Goal: Go to known website: Access a specific website the user already knows

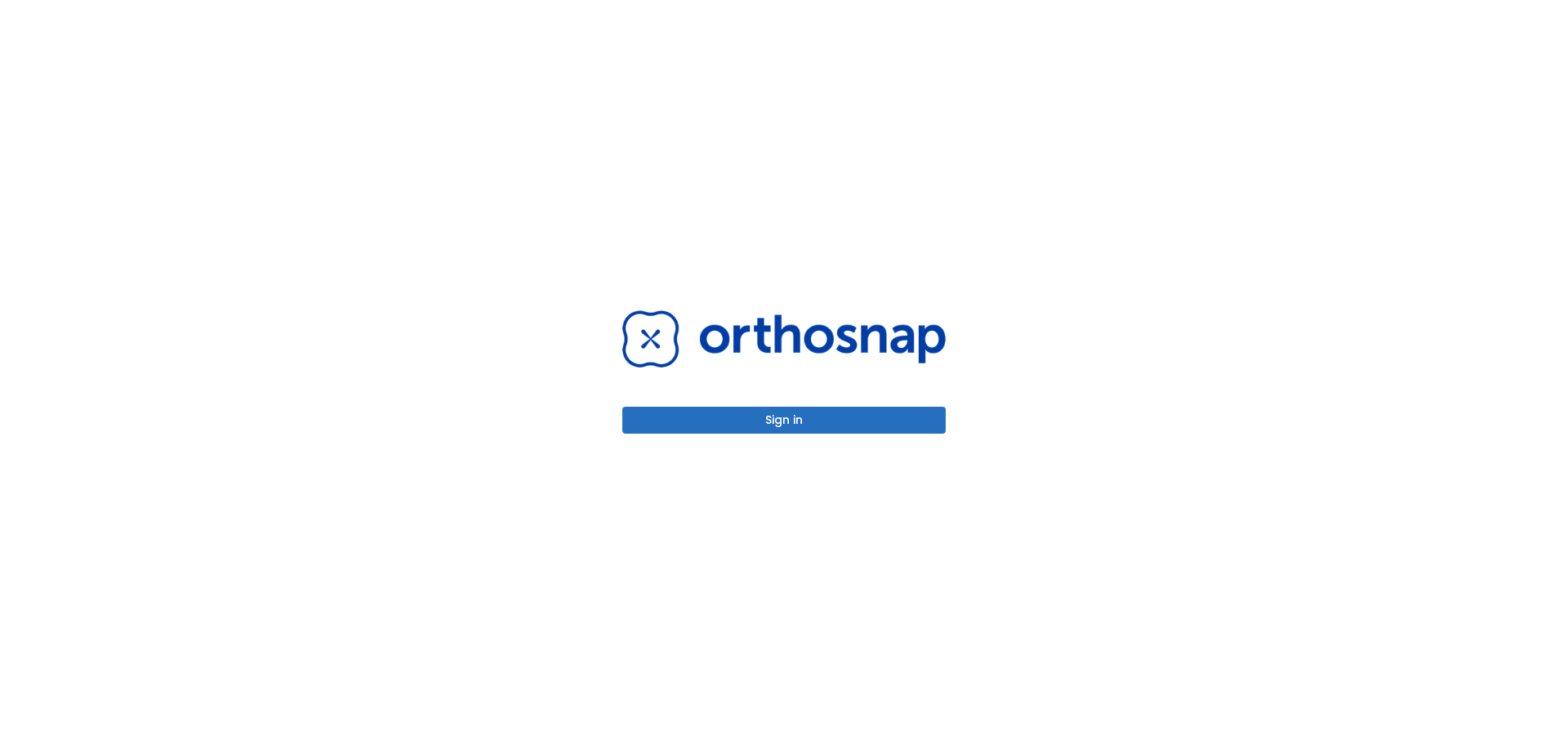
click at [813, 425] on button "Sign in" at bounding box center [784, 420] width 323 height 27
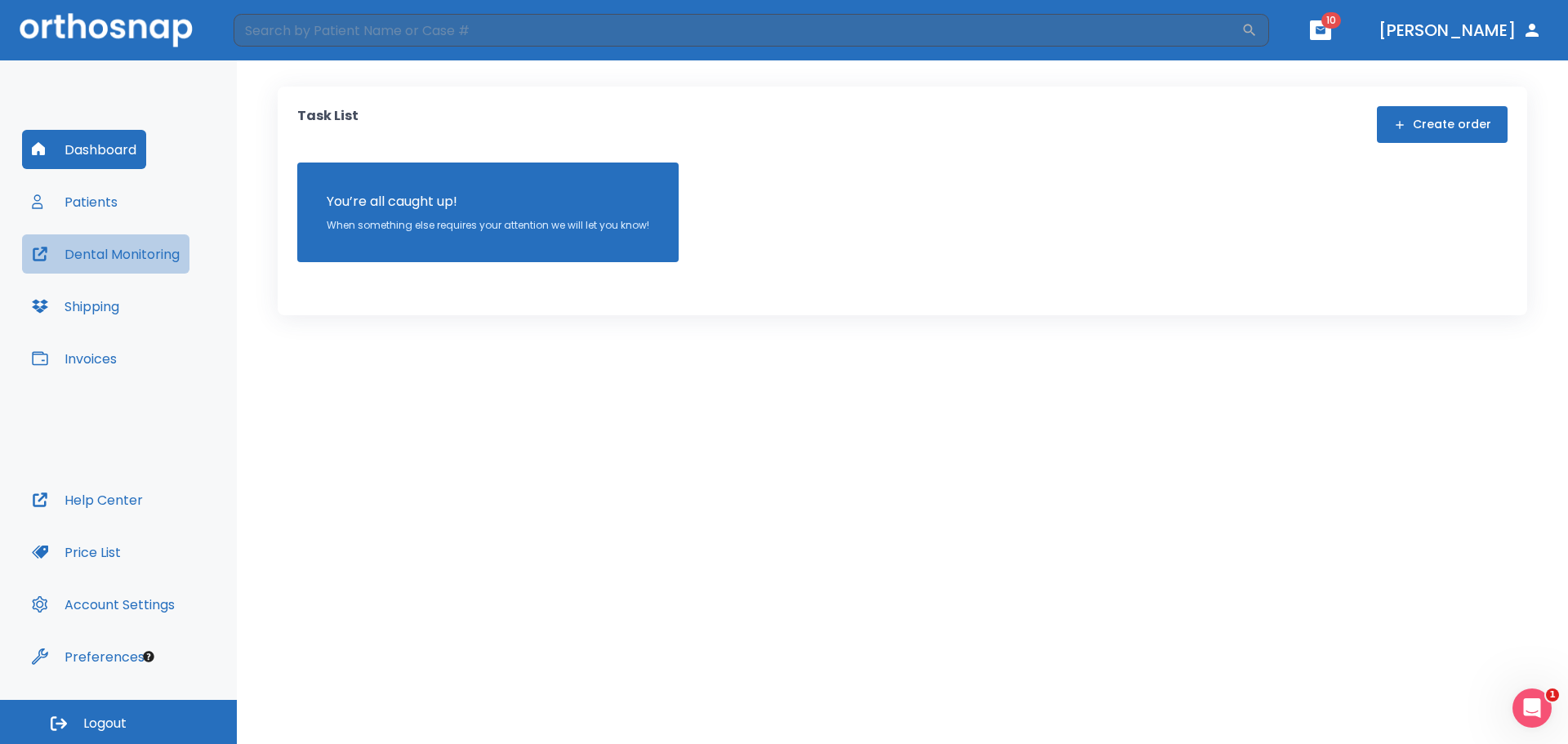
click at [152, 258] on button "Dental Monitoring" at bounding box center [106, 254] width 167 height 39
